Goal: Task Accomplishment & Management: Manage account settings

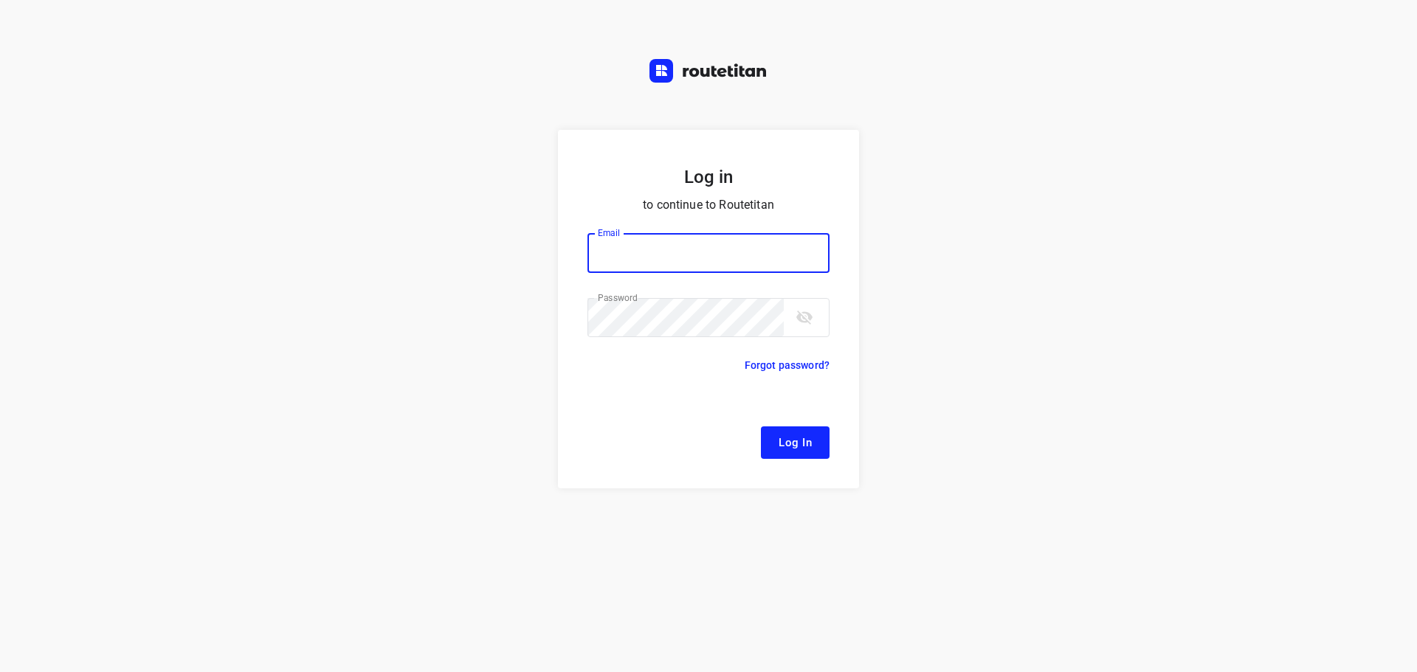
type input "[EMAIL_ADDRESS][DOMAIN_NAME]"
click at [793, 437] on span "Log In" at bounding box center [795, 442] width 33 height 19
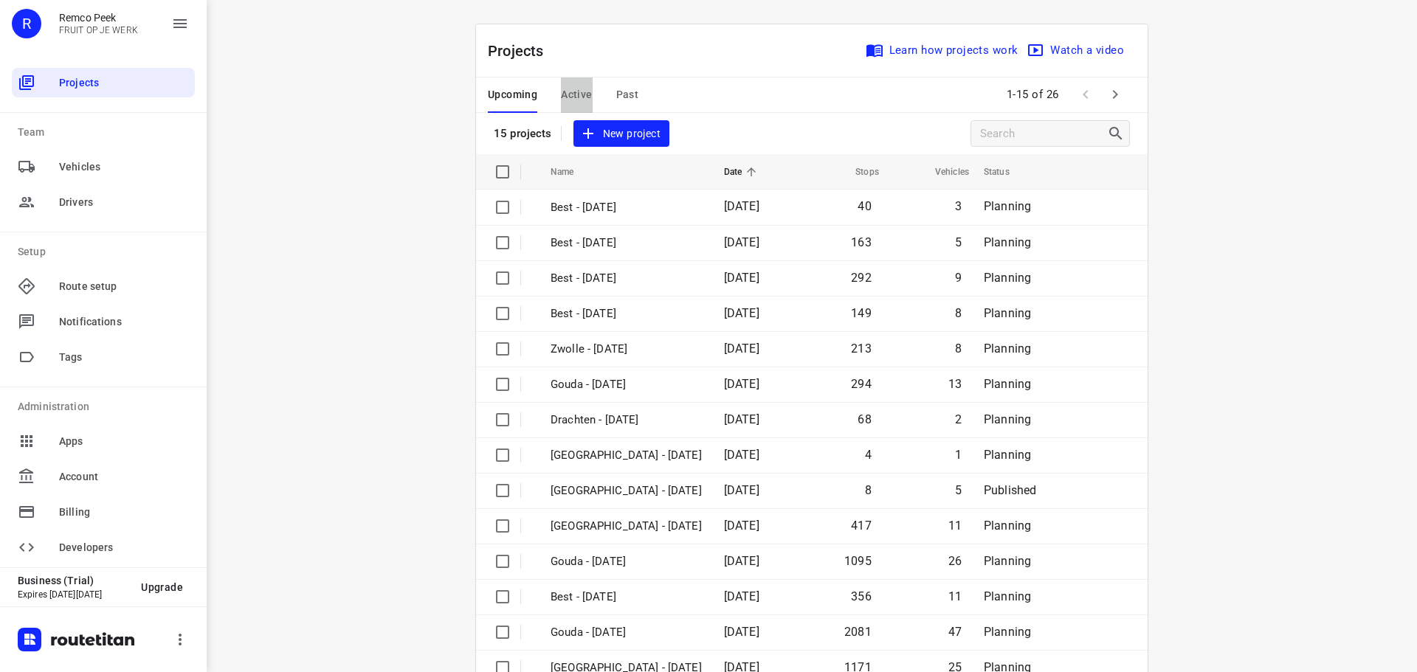
click at [568, 86] on span "Active" at bounding box center [576, 95] width 31 height 18
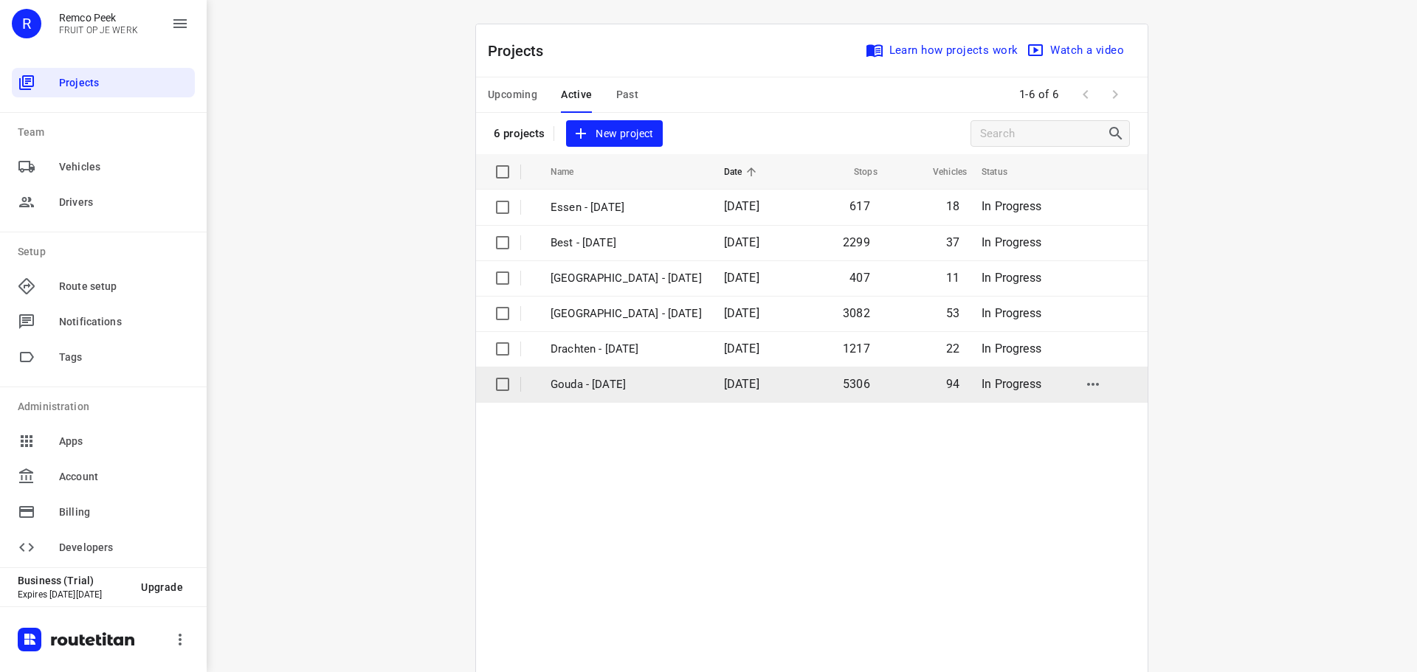
click at [593, 375] on td "Gouda - [DATE]" at bounding box center [624, 384] width 176 height 35
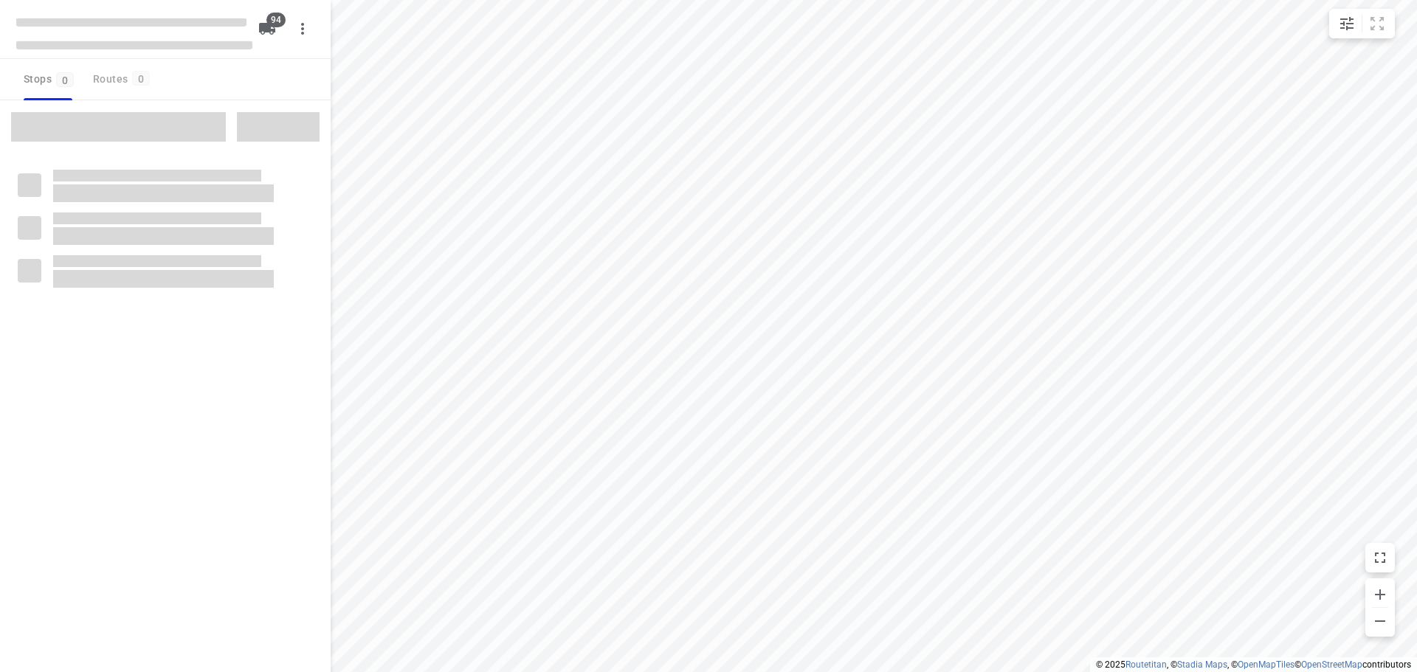
checkbox input "true"
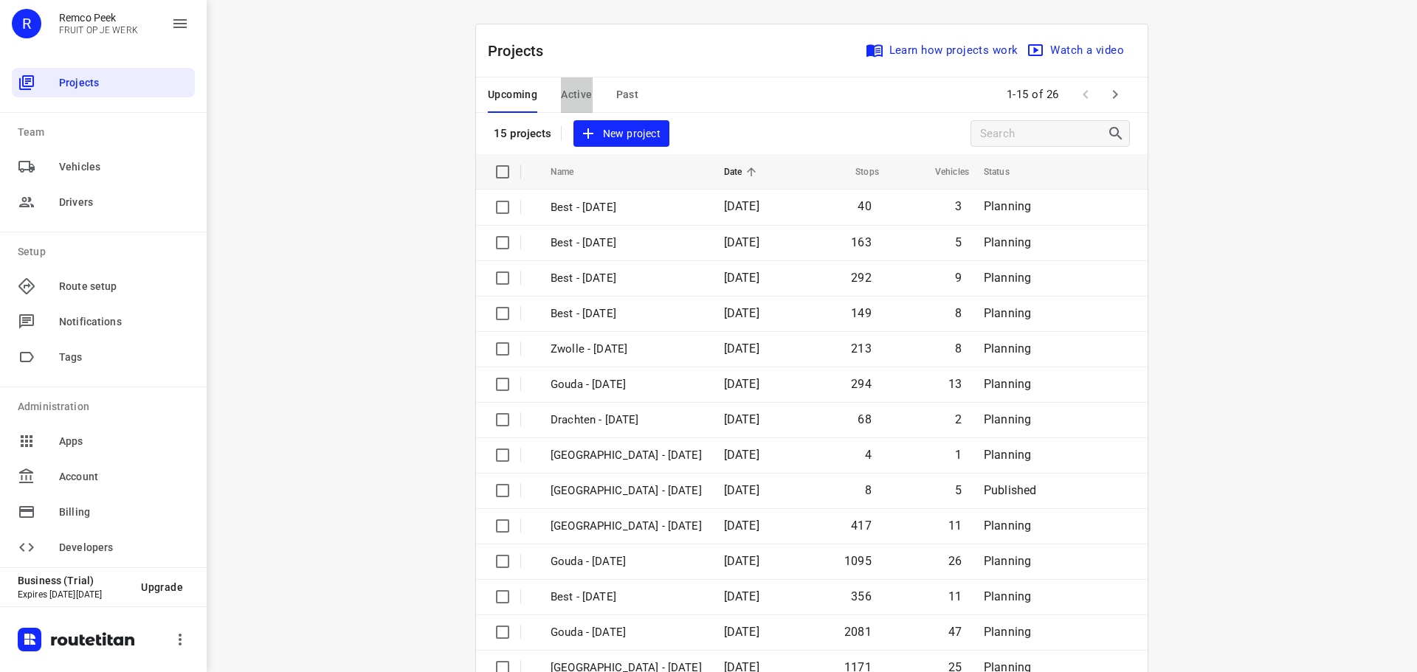
click at [569, 94] on span "Active" at bounding box center [576, 95] width 31 height 18
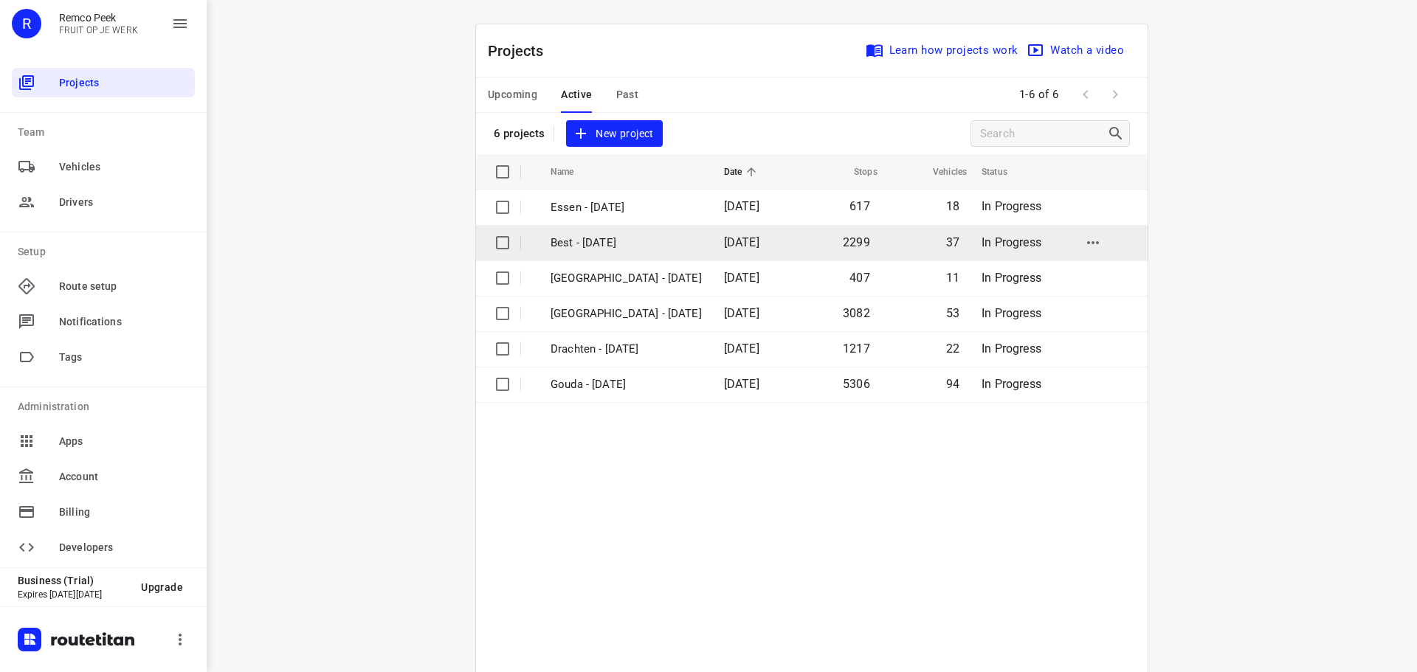
click at [587, 250] on p "Best - [DATE]" at bounding box center [626, 243] width 151 height 17
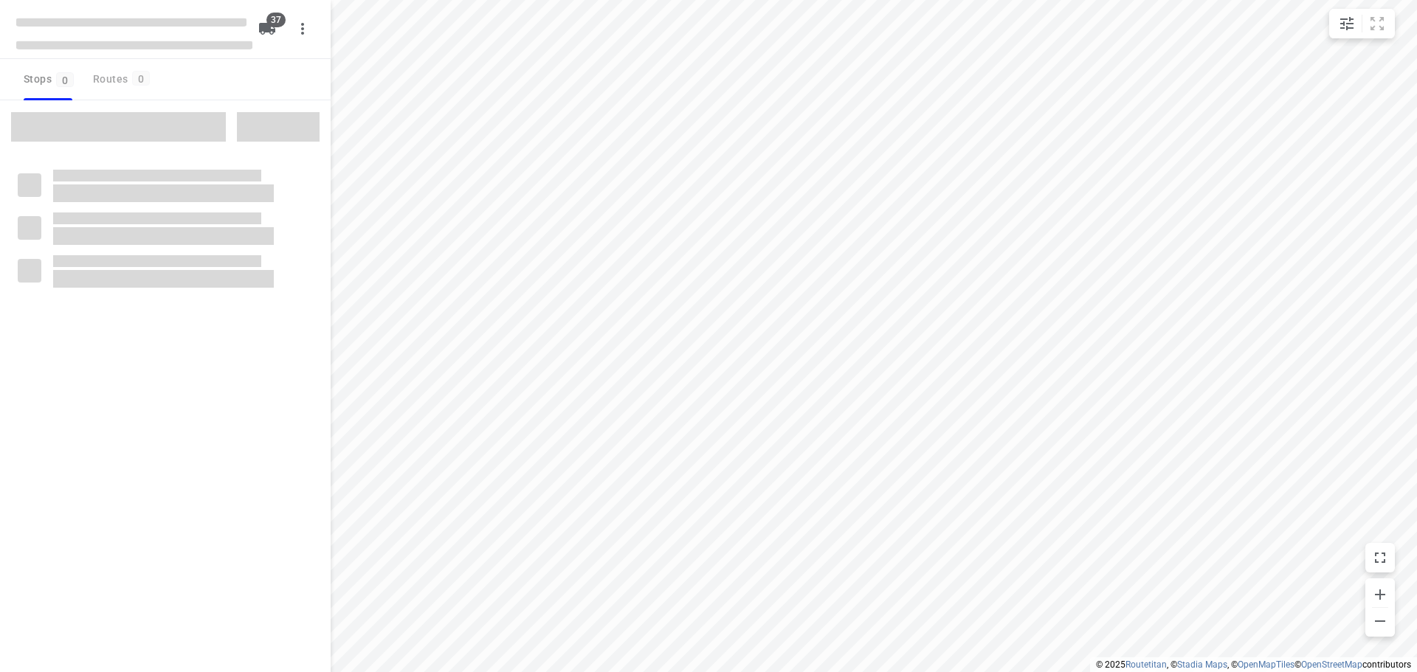
checkbox input "true"
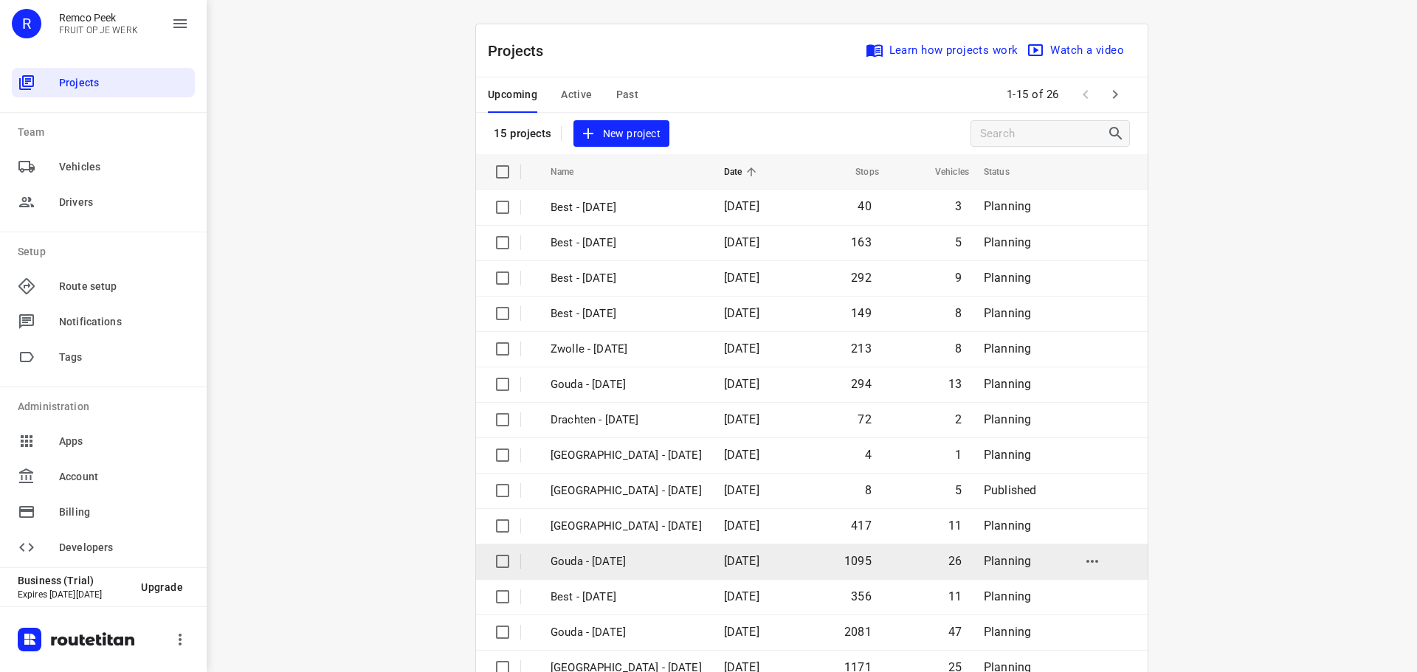
click at [620, 558] on p "Gouda - [DATE]" at bounding box center [626, 561] width 151 height 17
